Goal: Task Accomplishment & Management: Use online tool/utility

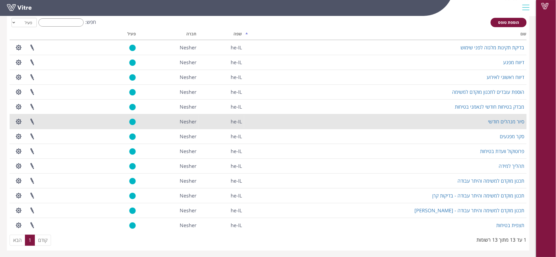
scroll to position [29, 0]
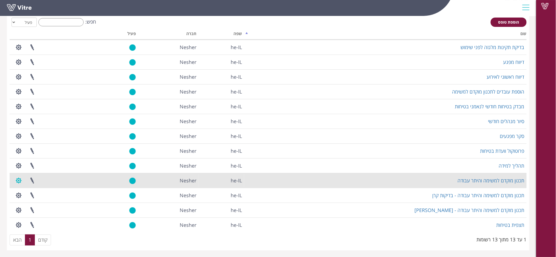
click at [19, 183] on button "button" at bounding box center [19, 180] width 14 height 15
click at [33, 182] on link at bounding box center [32, 180] width 14 height 15
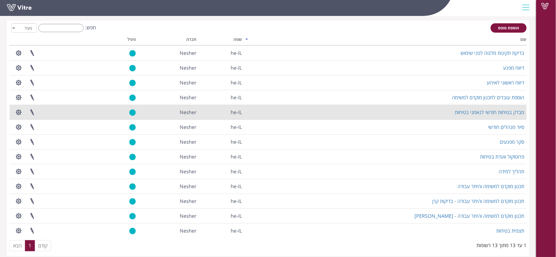
scroll to position [29, 0]
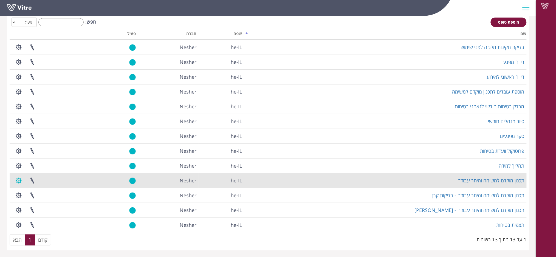
click at [19, 180] on button "button" at bounding box center [19, 180] width 14 height 15
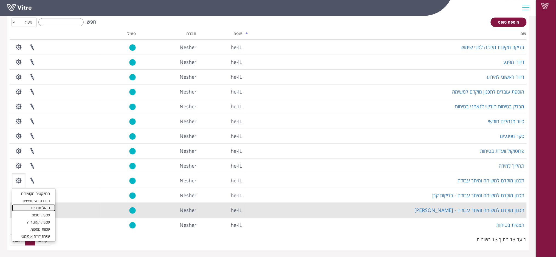
click at [47, 205] on link "ניהול תבניות" at bounding box center [33, 207] width 43 height 7
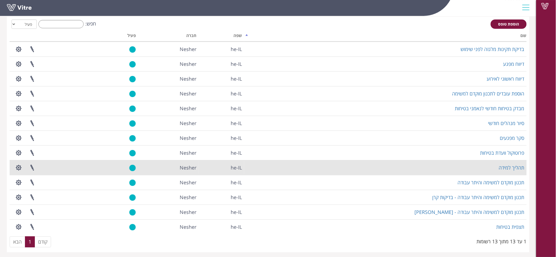
scroll to position [29, 0]
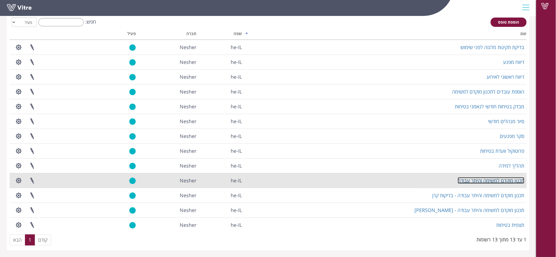
click at [477, 182] on link "תכנון מוקדם למשימה והיתר עבודה" at bounding box center [491, 180] width 67 height 7
